Goal: Information Seeking & Learning: Learn about a topic

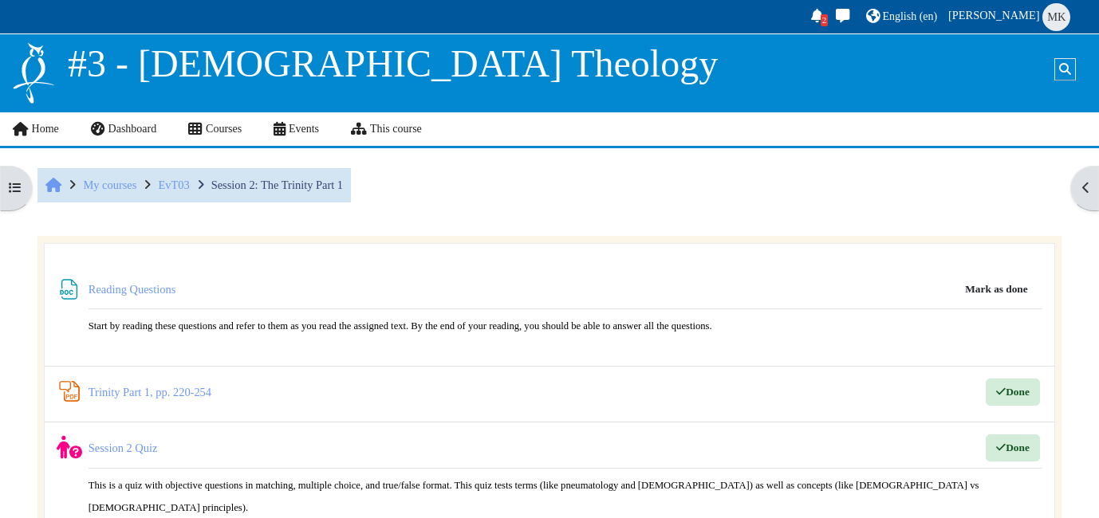
scroll to position [419, 0]
click at [136, 388] on link "Trinity Part 1, pp. 220-254 PDF Annotation" at bounding box center [150, 392] width 123 height 13
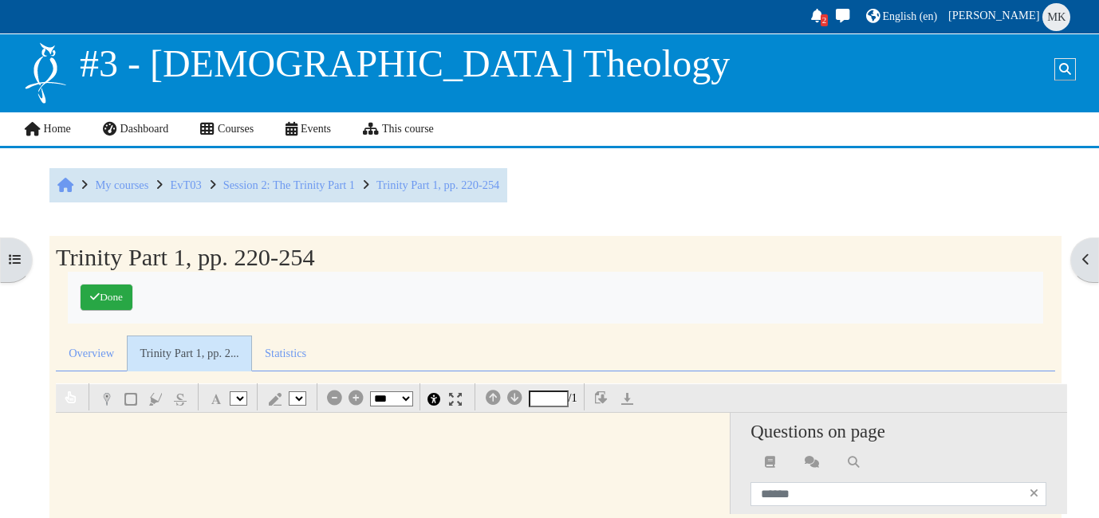
select select "*"
select select "**"
select select "*"
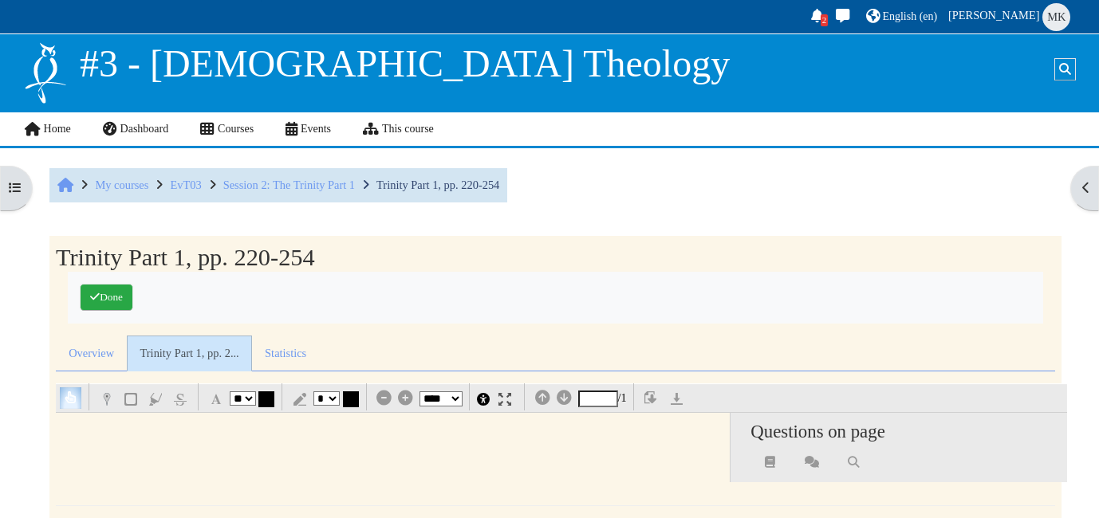
scroll to position [408, 0]
click at [325, 187] on span "Session 2: The Trinity Part 1" at bounding box center [289, 185] width 132 height 13
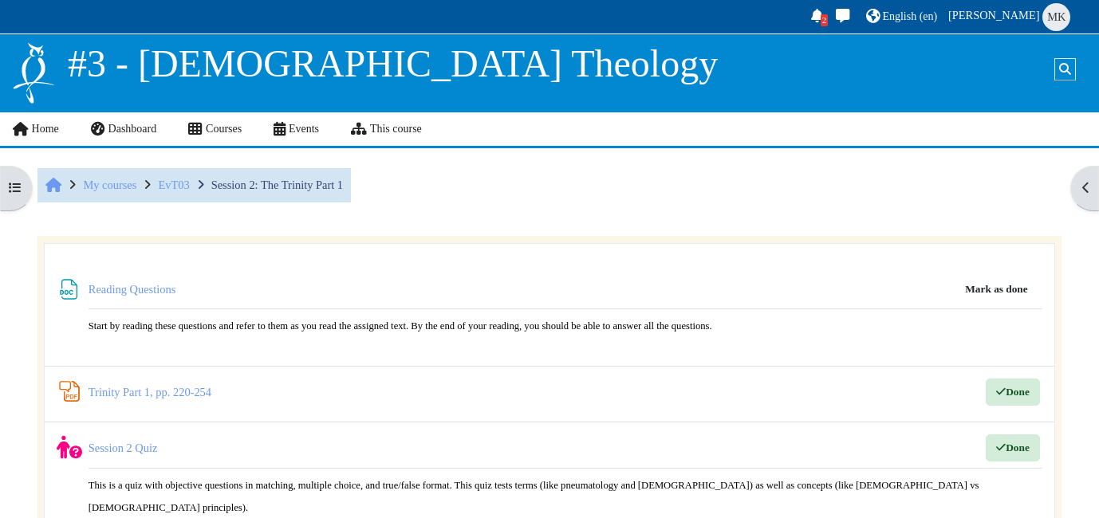
scroll to position [419, 0]
click at [131, 290] on link "Reading Questions File" at bounding box center [134, 289] width 90 height 13
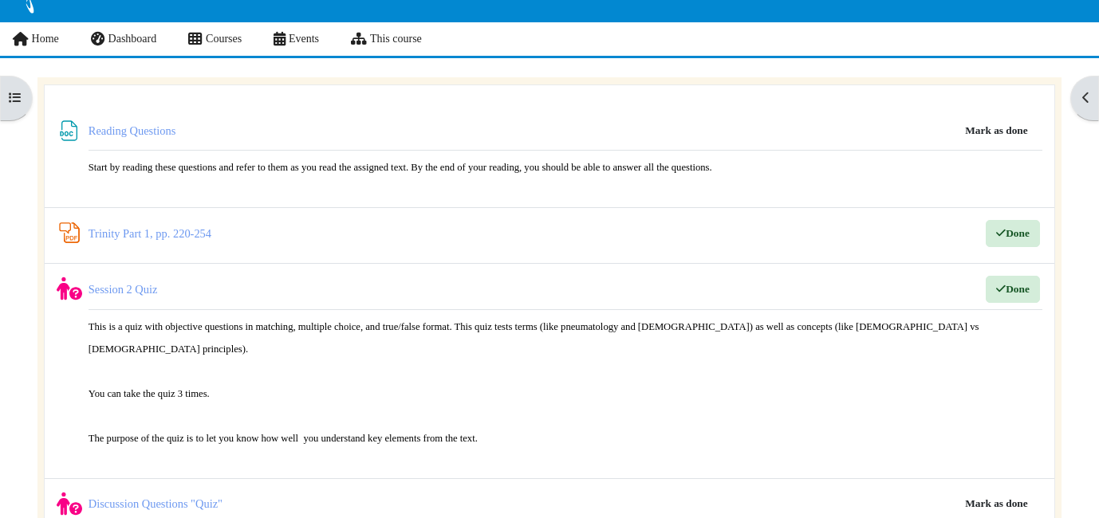
scroll to position [104, 0]
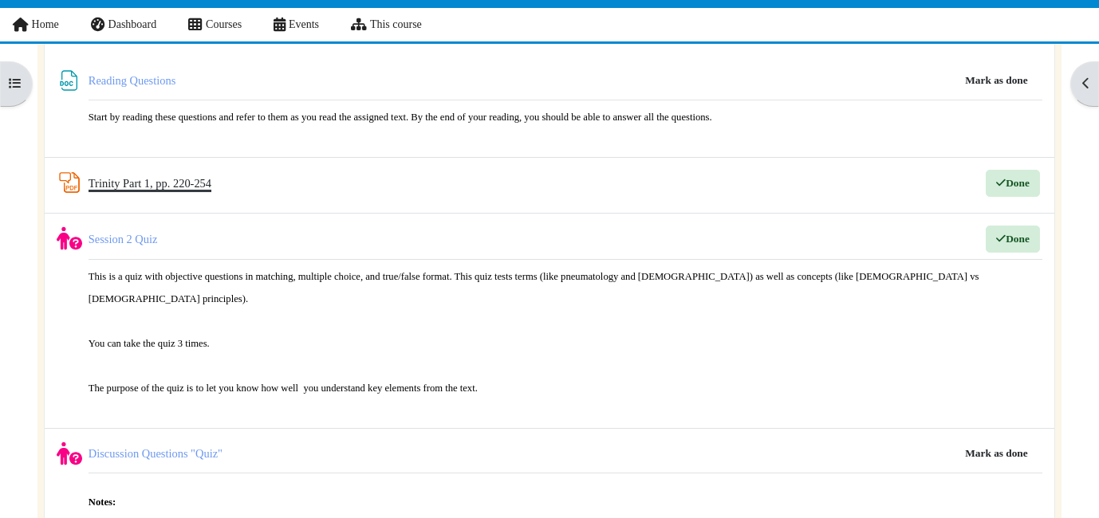
click at [175, 187] on link "Trinity Part 1, pp. 220-254 PDF Annotation" at bounding box center [150, 183] width 123 height 13
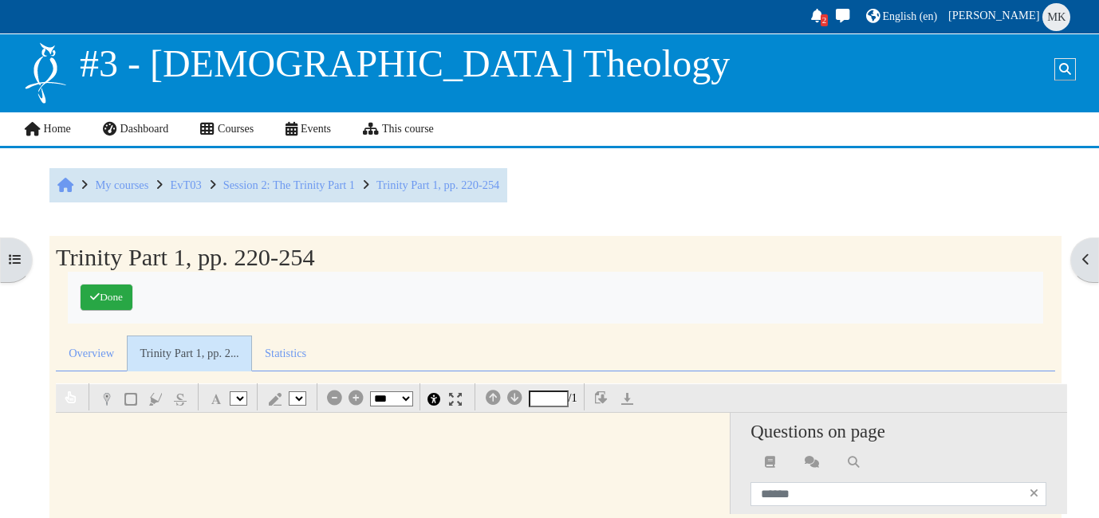
select select "*"
select select "**"
select select "*"
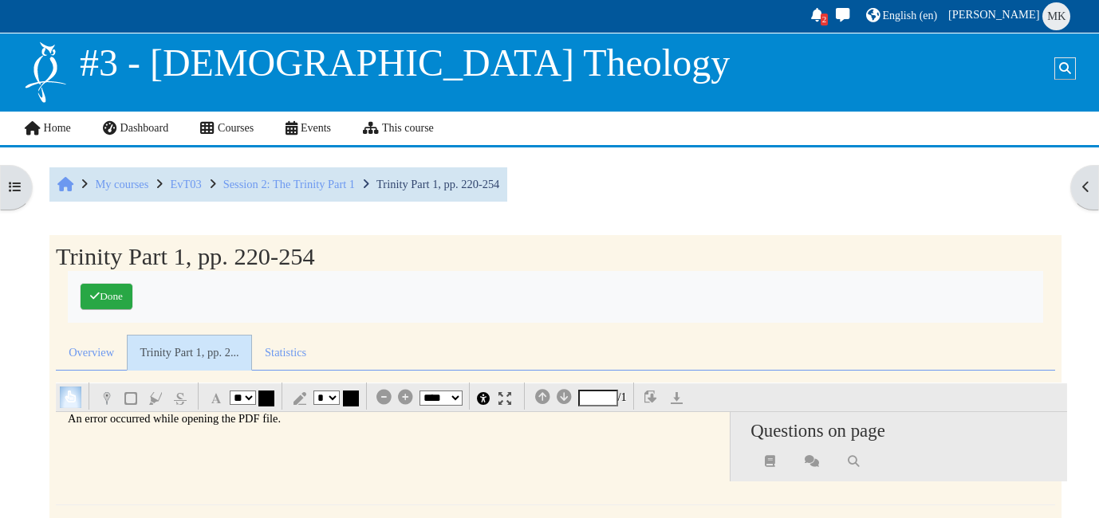
scroll to position [21, 0]
